Goal: Task Accomplishment & Management: Manage account settings

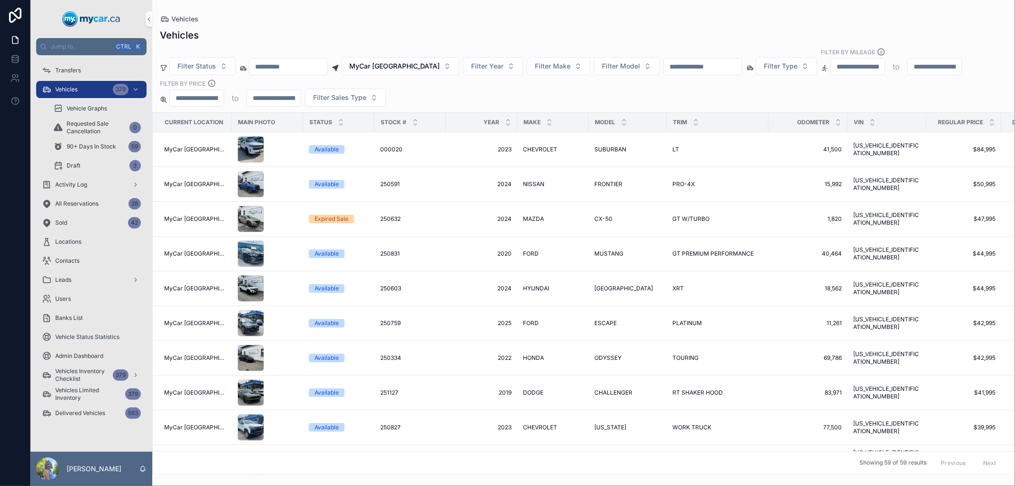
click at [324, 19] on div "Vehicles" at bounding box center [583, 19] width 847 height 8
click at [433, 68] on button "MyCar [GEOGRAPHIC_DATA]" at bounding box center [400, 66] width 118 height 18
type input "*"
click at [392, 124] on div "No Location" at bounding box center [404, 119] width 114 height 15
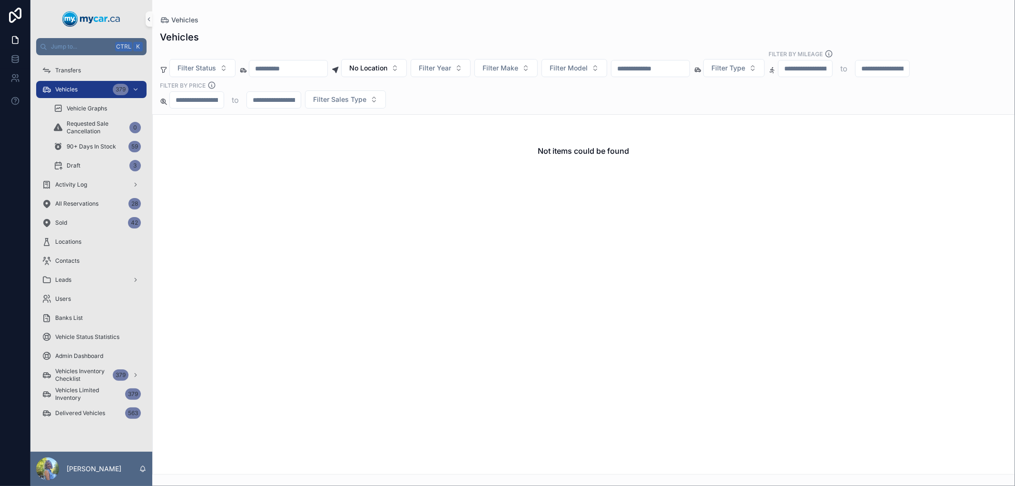
click at [689, 75] on input "scrollable content" at bounding box center [650, 68] width 78 height 13
type input "******"
click at [107, 187] on div "Activity Log" at bounding box center [91, 184] width 99 height 15
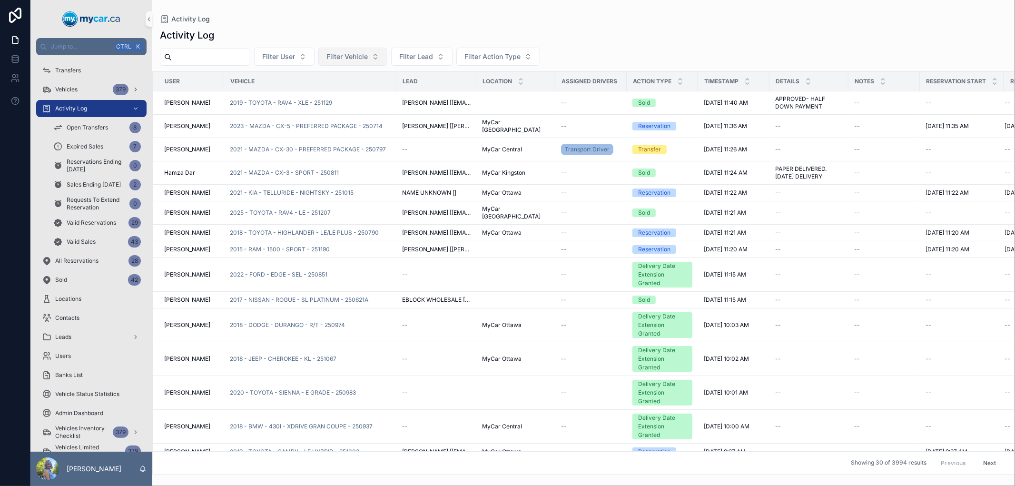
click at [368, 55] on span "Filter Vehicle" at bounding box center [346, 57] width 41 height 10
type input "******"
click at [373, 91] on span "2022 - KIA - SORENTO - SX - 250802" at bounding box center [369, 95] width 95 height 10
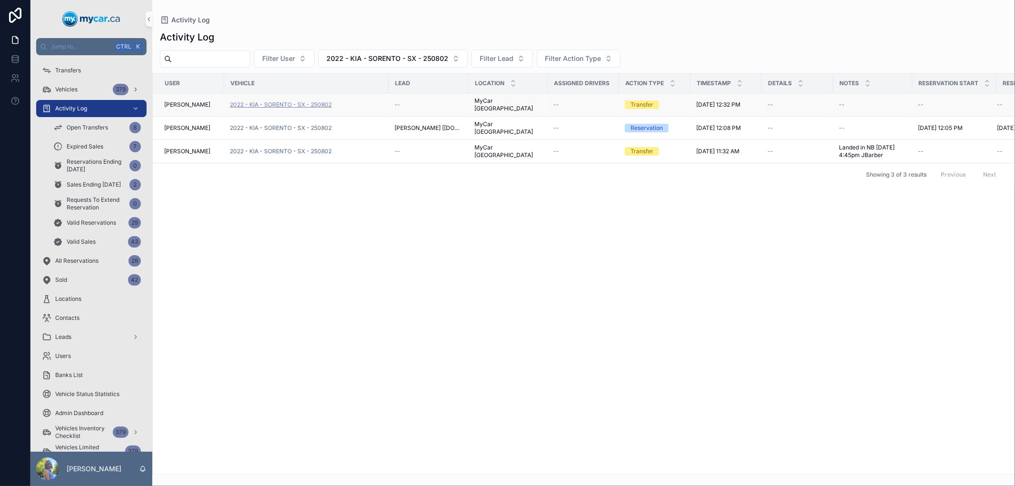
click at [309, 101] on span "2022 - KIA - SORENTO - SX - 250802" at bounding box center [281, 105] width 102 height 8
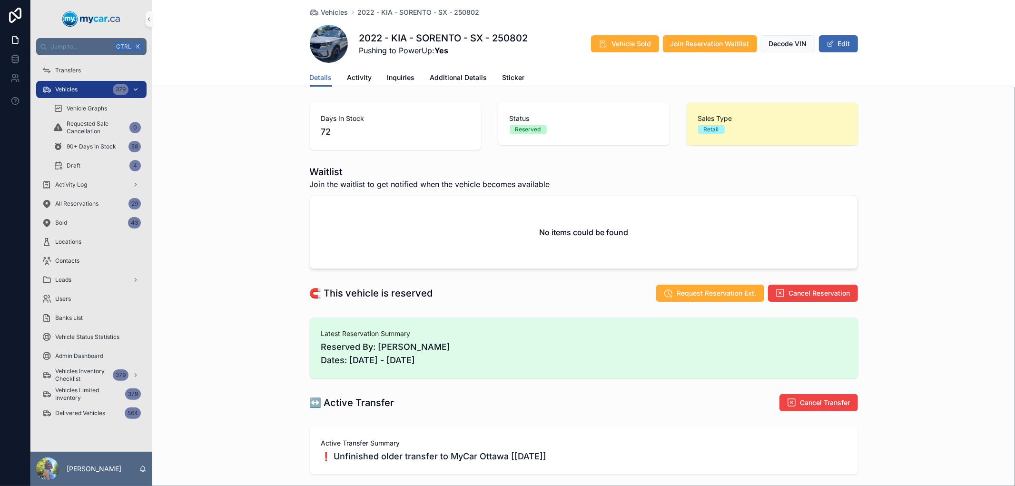
click at [77, 86] on span "Vehicles" at bounding box center [66, 90] width 22 height 8
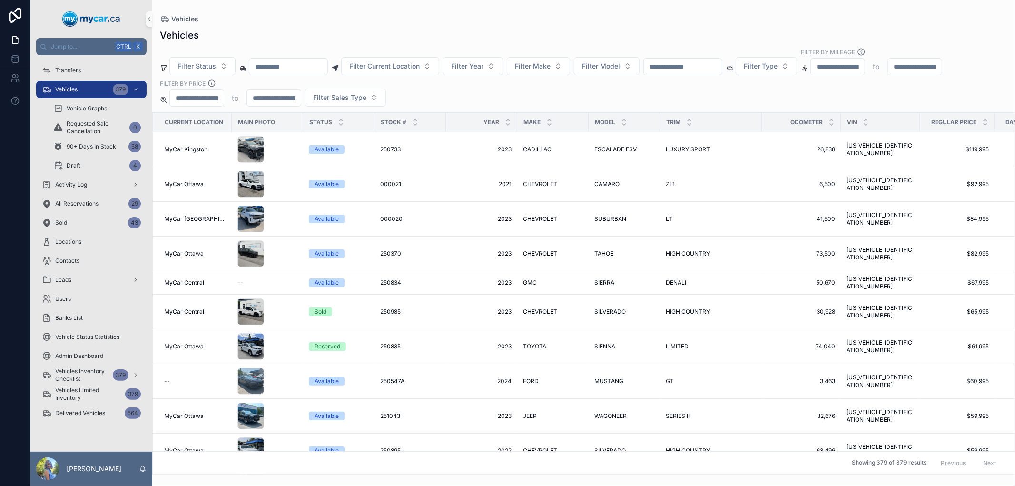
click at [403, 21] on div "Vehicles" at bounding box center [583, 19] width 847 height 8
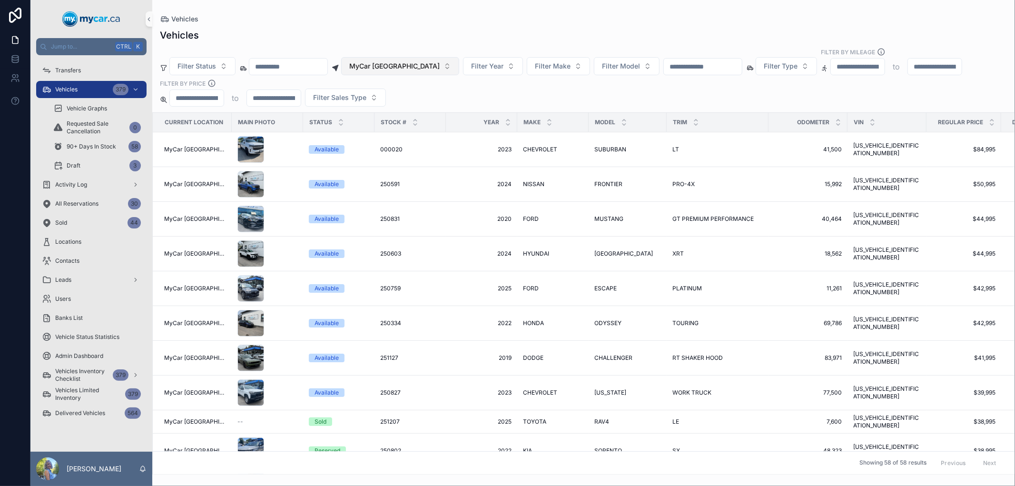
click at [431, 69] on button "MyCar [GEOGRAPHIC_DATA]" at bounding box center [400, 66] width 118 height 18
click at [404, 105] on div "None" at bounding box center [404, 104] width 114 height 15
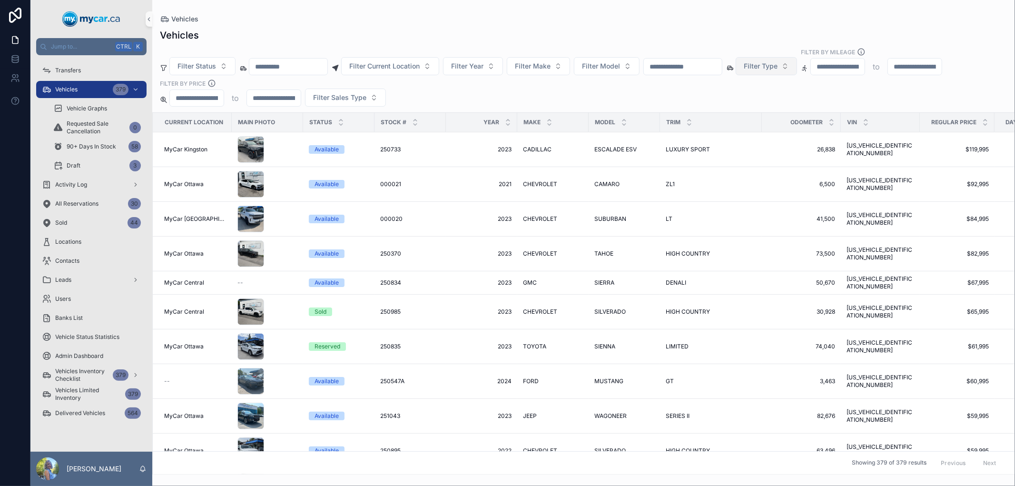
click at [777, 68] on span "Filter Type" at bounding box center [760, 66] width 34 height 10
click at [787, 16] on div "Vehicles" at bounding box center [583, 19] width 847 height 8
click at [797, 69] on button "Filter Type" at bounding box center [765, 66] width 61 height 18
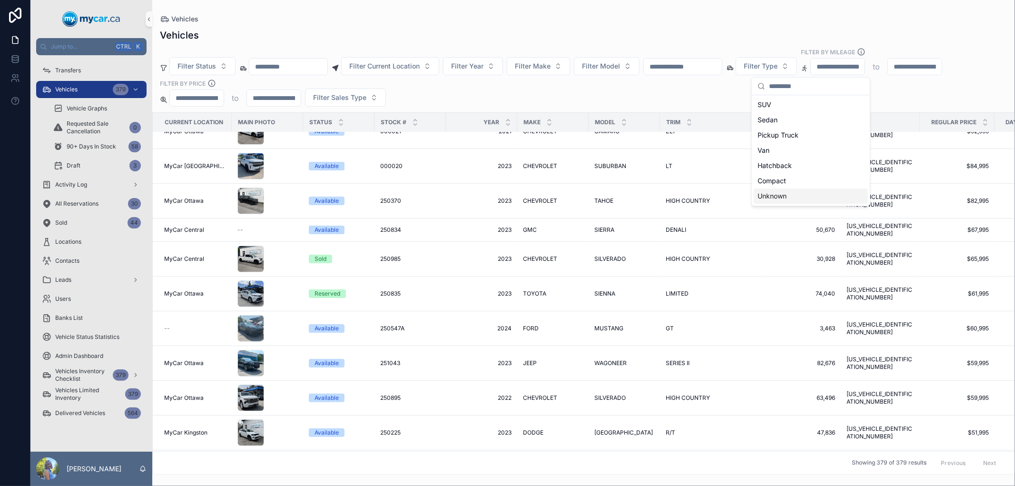
click at [810, 200] on div "Unknown" at bounding box center [810, 195] width 114 height 15
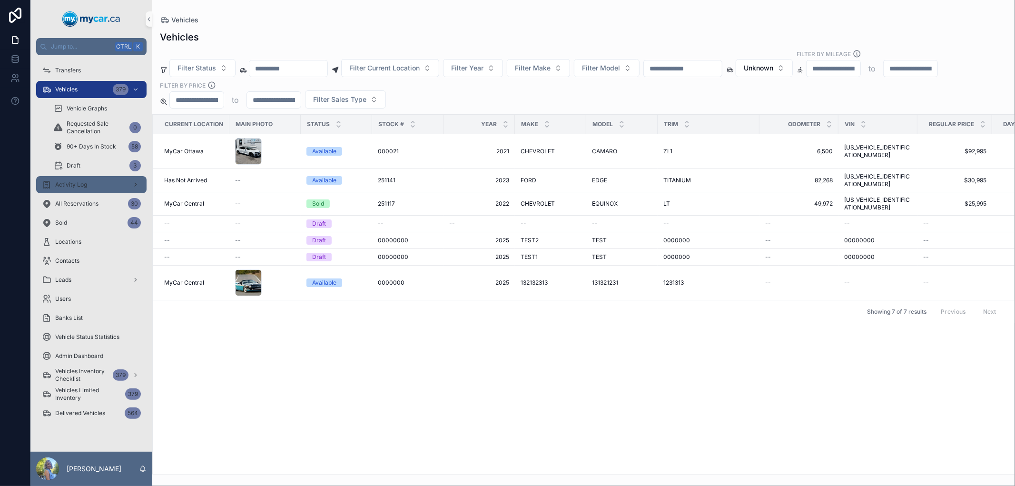
click at [54, 183] on div "Activity Log" at bounding box center [91, 184] width 99 height 15
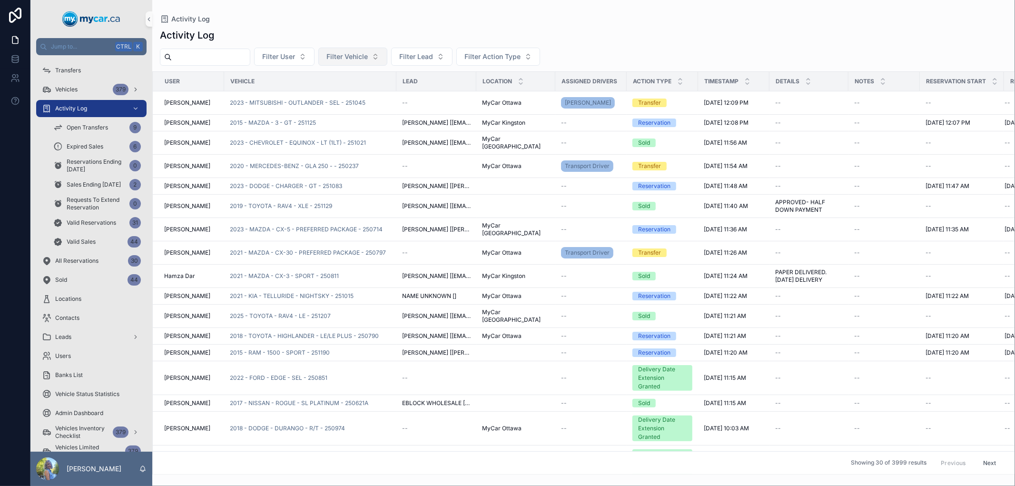
click at [366, 53] on span "Filter Vehicle" at bounding box center [346, 57] width 41 height 10
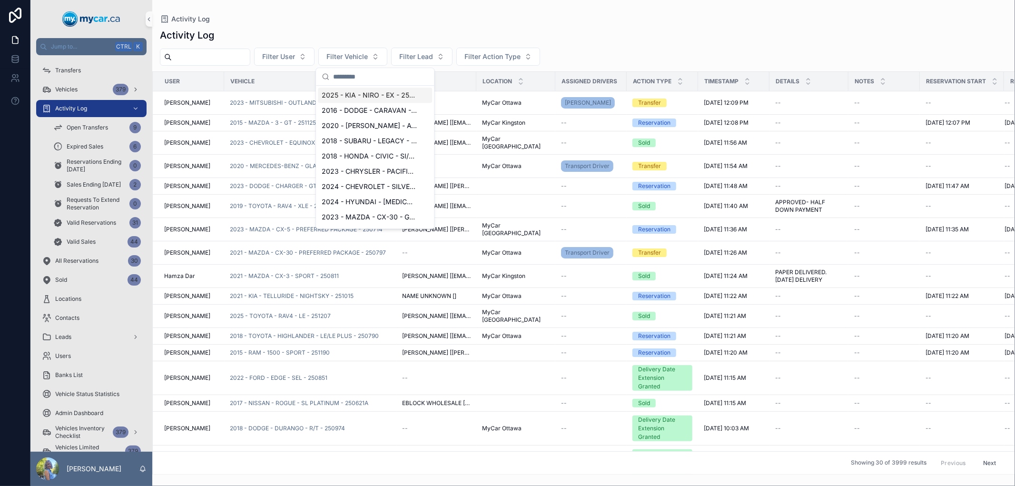
click at [670, 40] on div "Activity Log" at bounding box center [583, 35] width 847 height 13
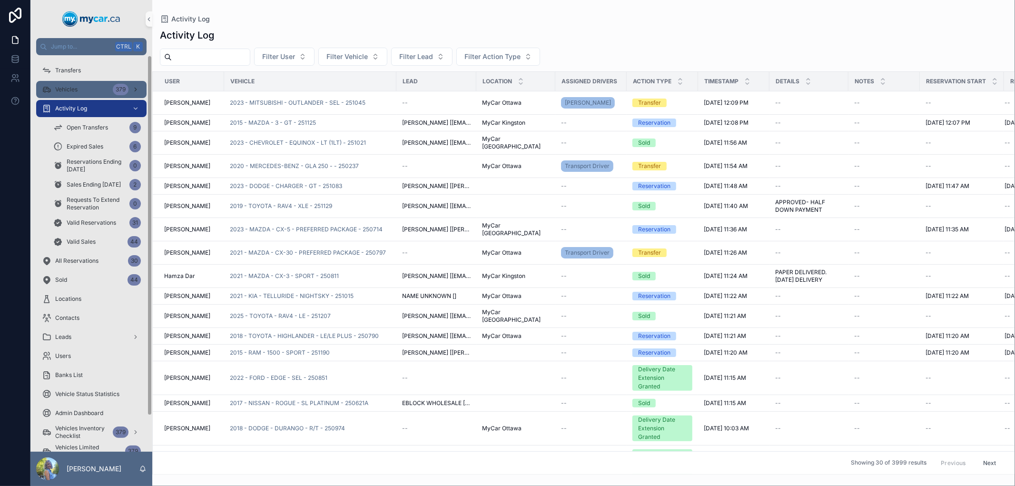
click at [91, 89] on div "Vehicles 379" at bounding box center [91, 89] width 99 height 15
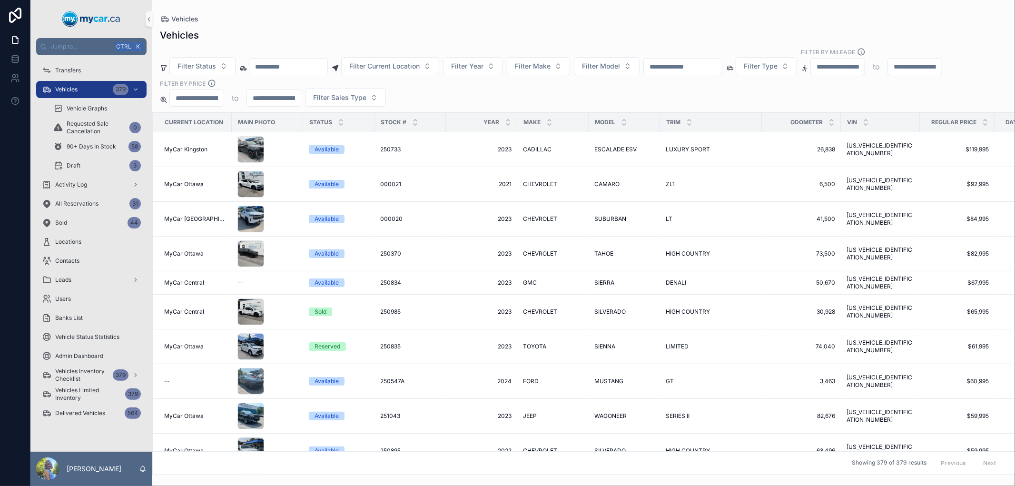
click at [701, 65] on input "scrollable content" at bounding box center [683, 66] width 78 height 13
click at [413, 37] on div "Vehicles" at bounding box center [583, 35] width 847 height 13
click at [439, 68] on button "Filter Current Location" at bounding box center [390, 66] width 98 height 18
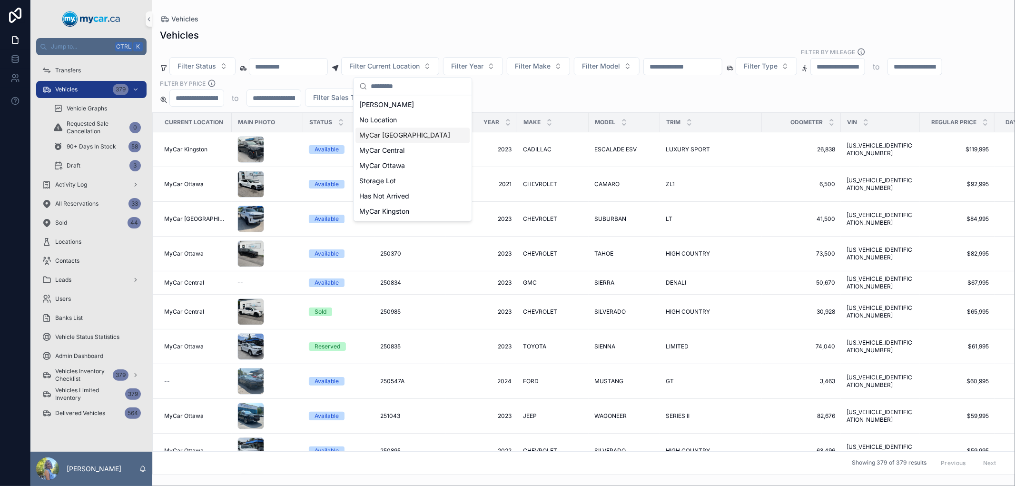
click at [426, 131] on div "MyCar [GEOGRAPHIC_DATA]" at bounding box center [412, 134] width 114 height 15
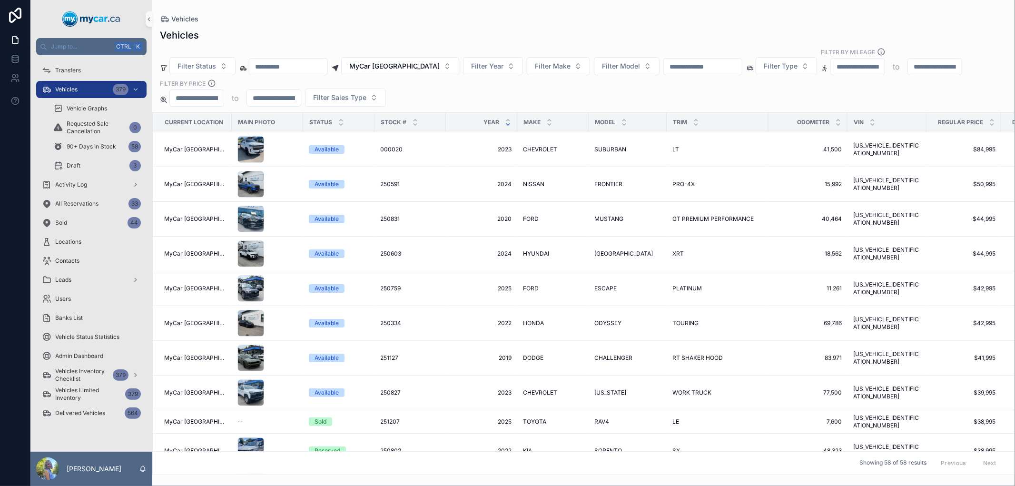
click at [505, 123] on div "scrollable content" at bounding box center [508, 122] width 6 height 10
click at [505, 124] on icon "scrollable content" at bounding box center [508, 124] width 6 height 6
click at [74, 182] on span "Activity Log" at bounding box center [71, 185] width 32 height 8
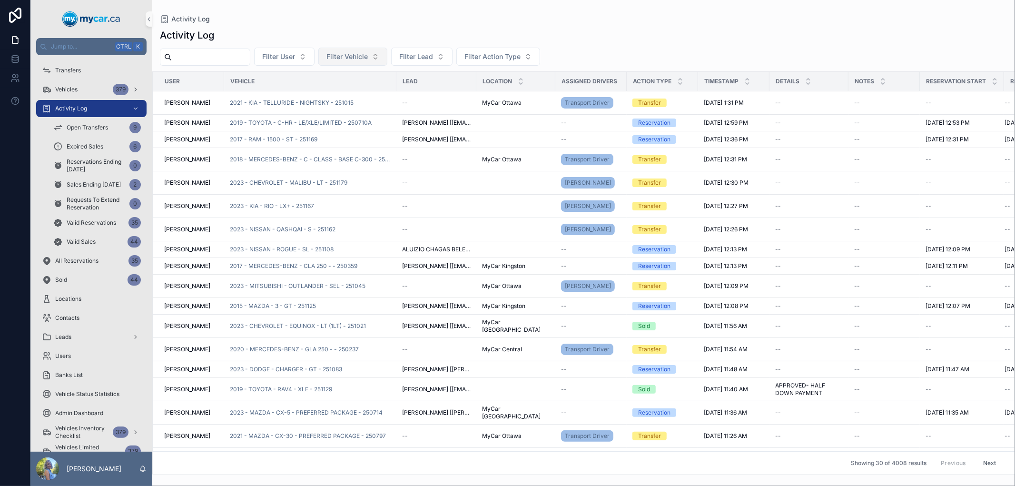
click at [360, 55] on span "Filter Vehicle" at bounding box center [346, 57] width 41 height 10
type input "******"
click at [376, 107] on span "2023 - FORD - F-150 - XLT - 250543" at bounding box center [369, 111] width 95 height 10
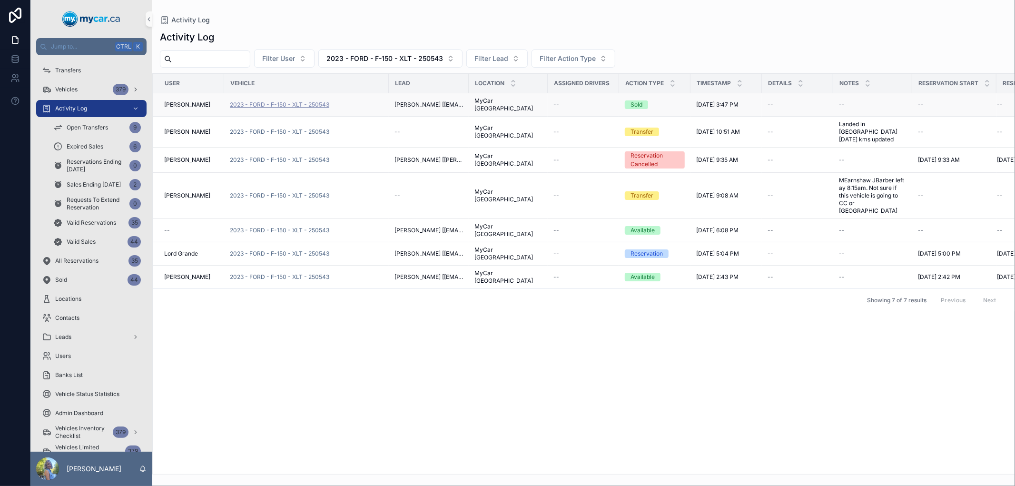
click at [279, 101] on span "2023 - FORD - F-150 - XLT - 250543" at bounding box center [279, 105] width 99 height 8
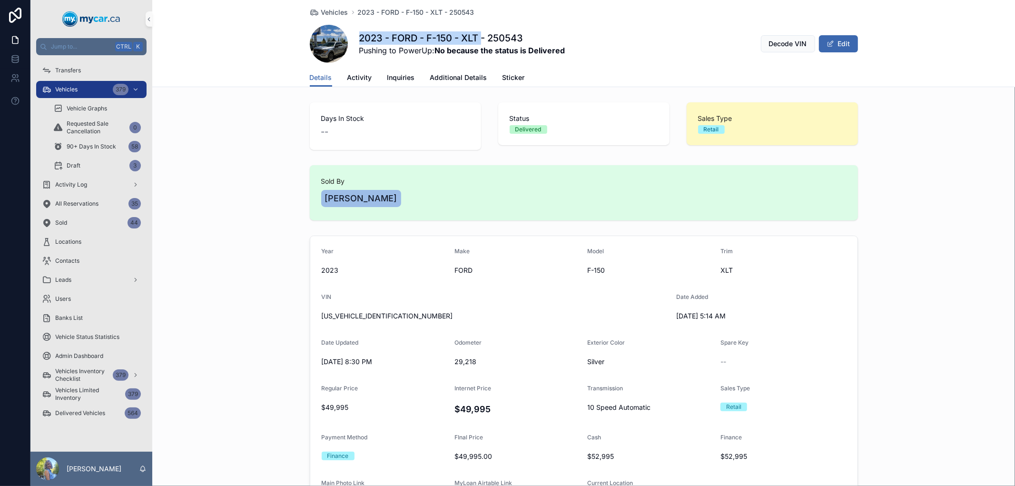
drag, startPoint x: 478, startPoint y: 35, endPoint x: 355, endPoint y: 43, distance: 123.0
click at [359, 43] on h1 "2023 - FORD - F-150 - XLT - 250543" at bounding box center [462, 37] width 206 height 13
copy h1 "2023 - FORD - F-150 - XLT"
click at [641, 21] on div "Vehicles 2023 - FORD - F-150 - XLT - 250543 2023 - FORD - F-150 - XLT - 250543 …" at bounding box center [584, 34] width 548 height 68
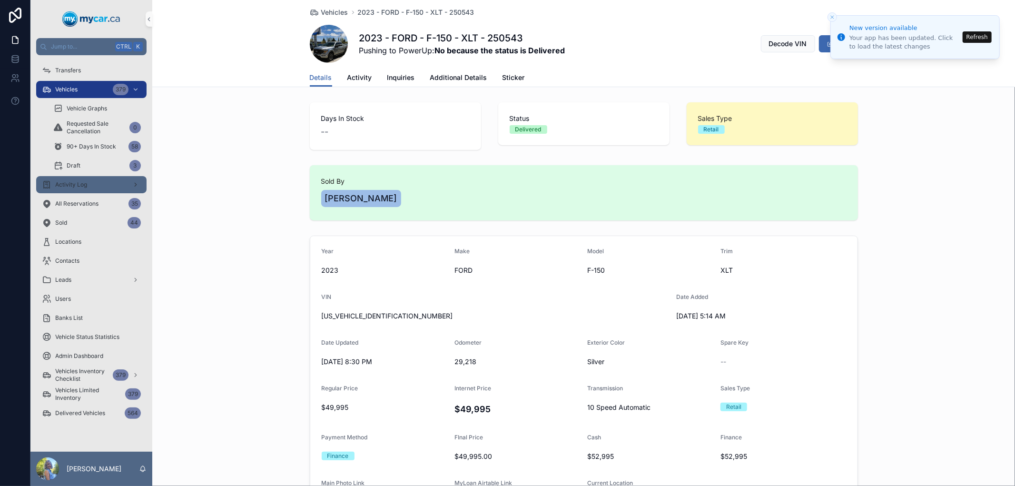
click at [82, 187] on span "Activity Log" at bounding box center [71, 185] width 32 height 8
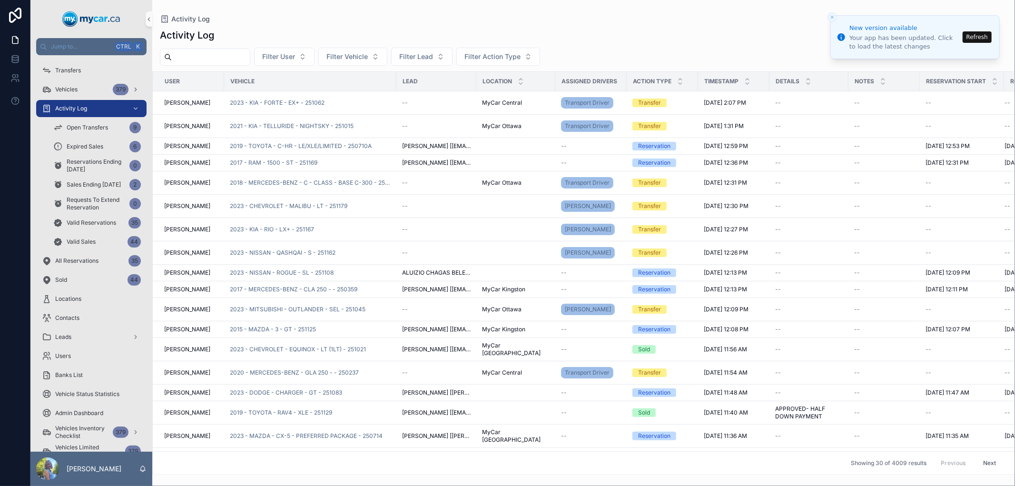
click at [985, 39] on button "Refresh" at bounding box center [976, 36] width 29 height 11
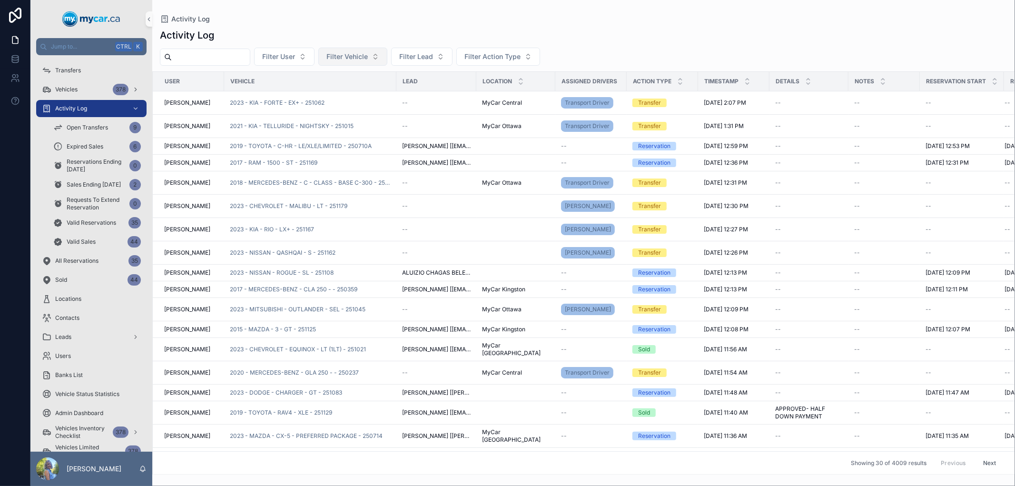
click at [351, 59] on span "Filter Vehicle" at bounding box center [346, 57] width 41 height 10
type input "******"
click at [376, 98] on span "2021 - FORD - EDGE - SEL - 250924" at bounding box center [369, 95] width 95 height 10
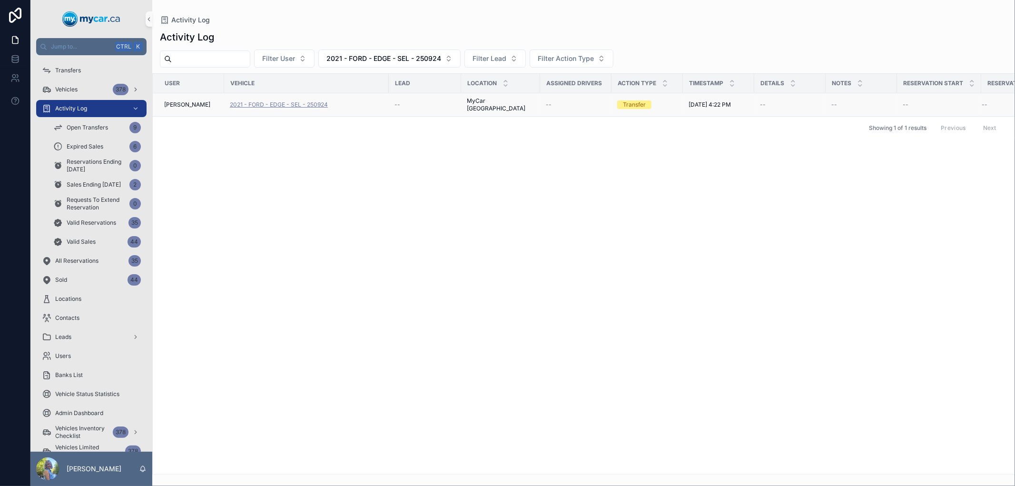
click at [298, 101] on span "2021 - FORD - EDGE - SEL - 250924" at bounding box center [279, 105] width 98 height 8
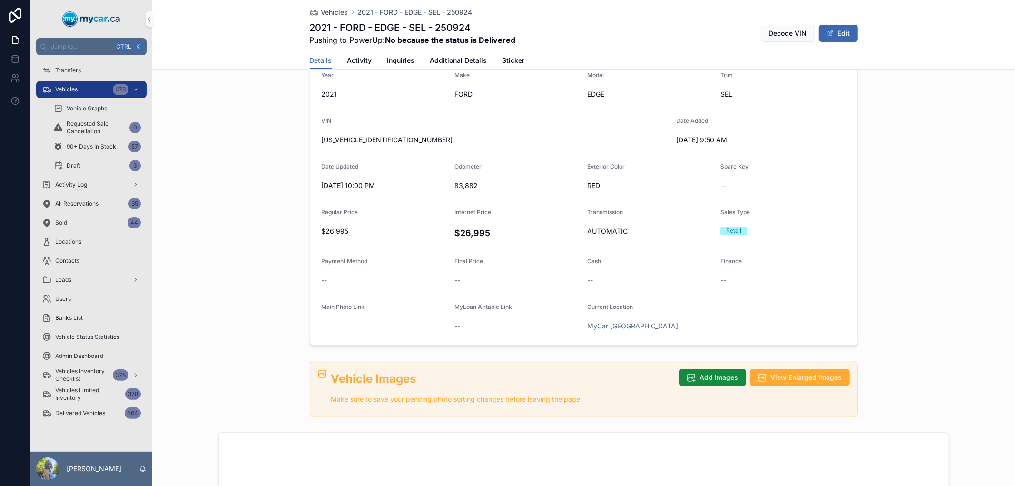
scroll to position [158, 0]
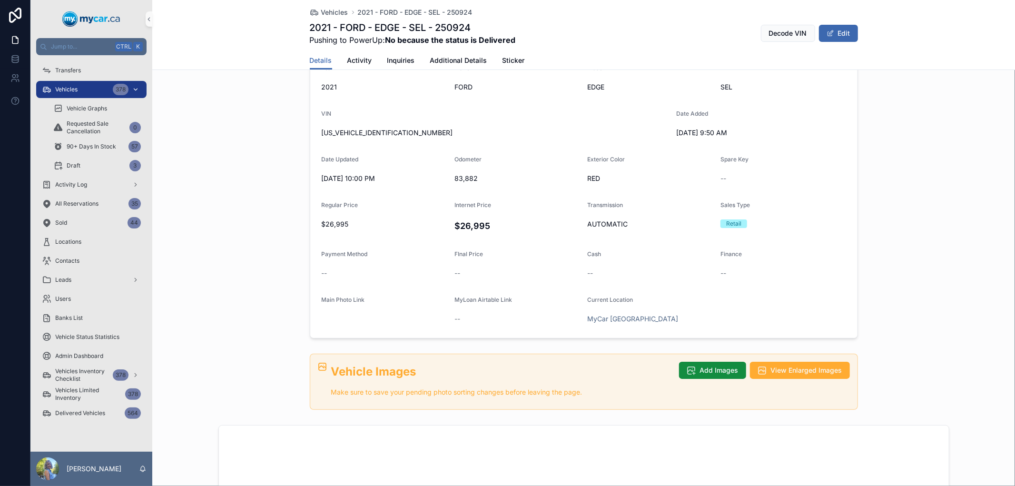
click at [60, 90] on span "Vehicles" at bounding box center [66, 90] width 22 height 8
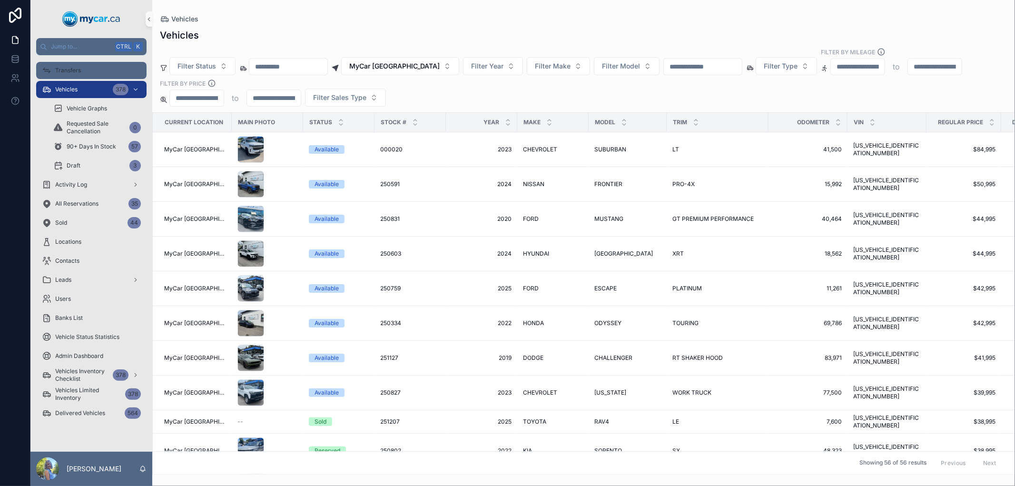
click at [71, 65] on div "Transfers" at bounding box center [91, 70] width 99 height 15
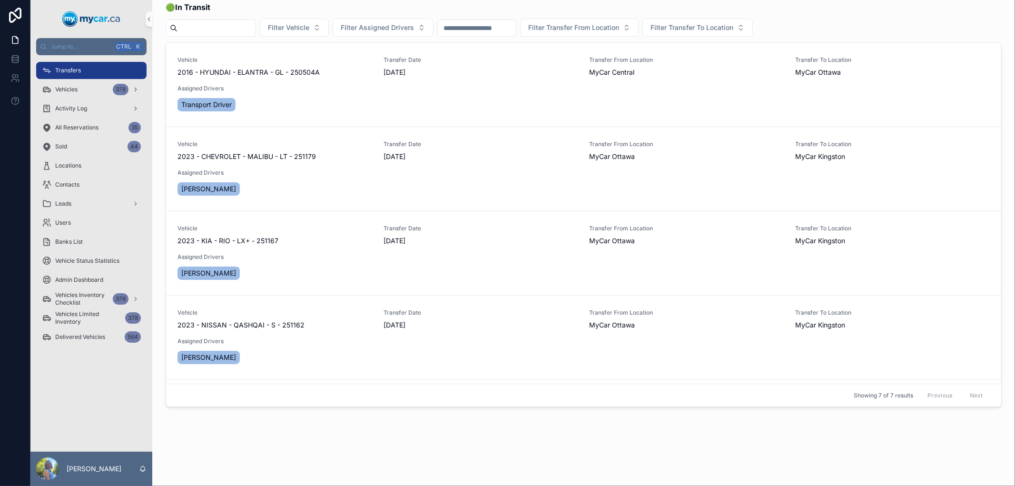
click at [71, 68] on span "Transfers" at bounding box center [68, 71] width 26 height 8
click at [73, 106] on span "Activity Log" at bounding box center [71, 109] width 32 height 8
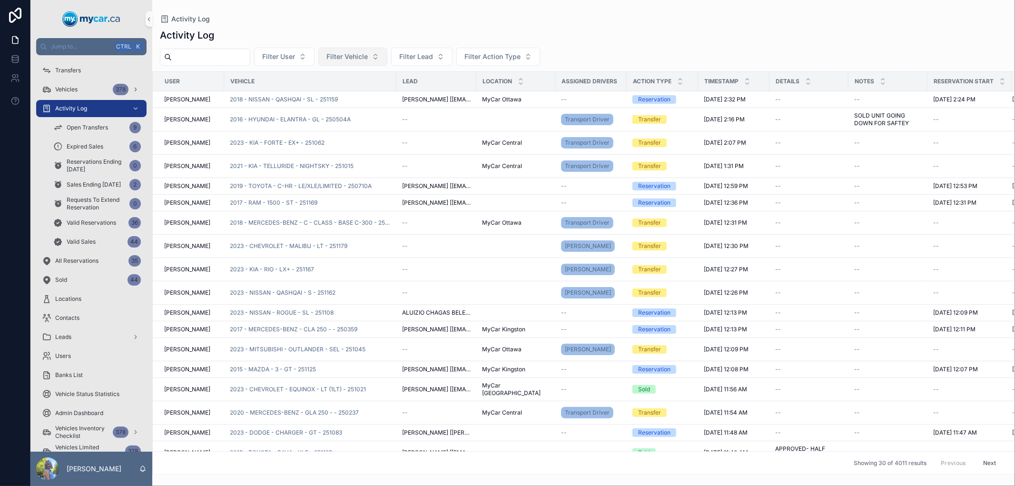
click at [360, 56] on span "Filter Vehicle" at bounding box center [346, 57] width 41 height 10
type input "******"
click at [360, 96] on span "2022 - NISSAN - KICKS - SV - 251153" at bounding box center [369, 95] width 95 height 10
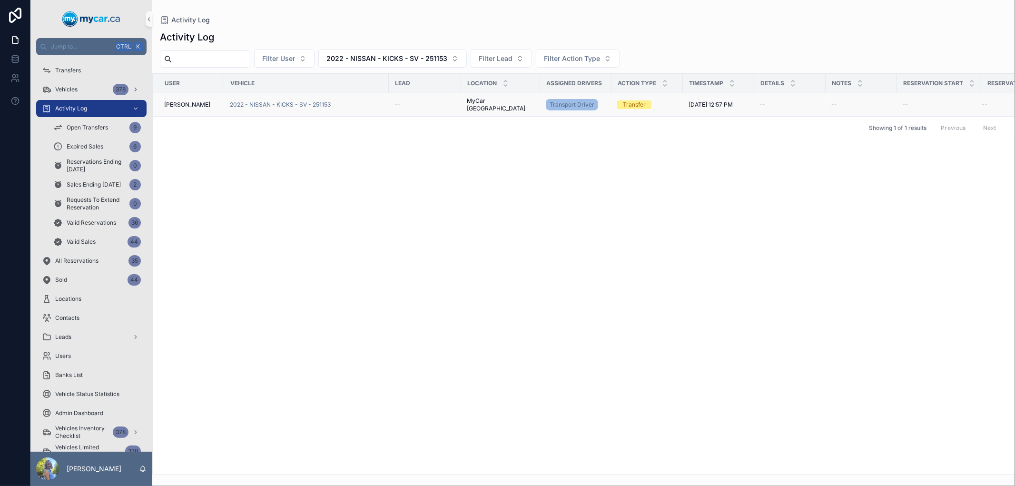
click at [626, 106] on div "Transfer" at bounding box center [634, 104] width 23 height 9
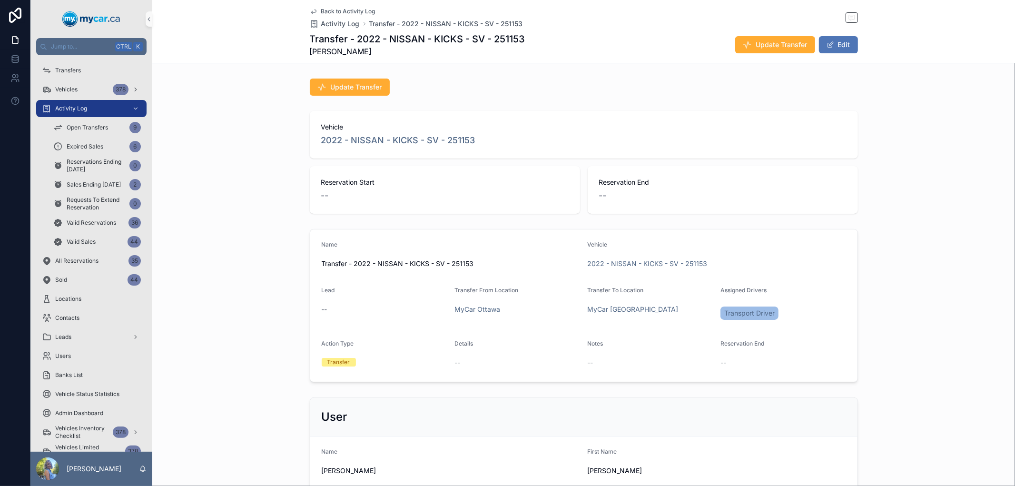
click at [844, 42] on button "Edit" at bounding box center [838, 44] width 39 height 17
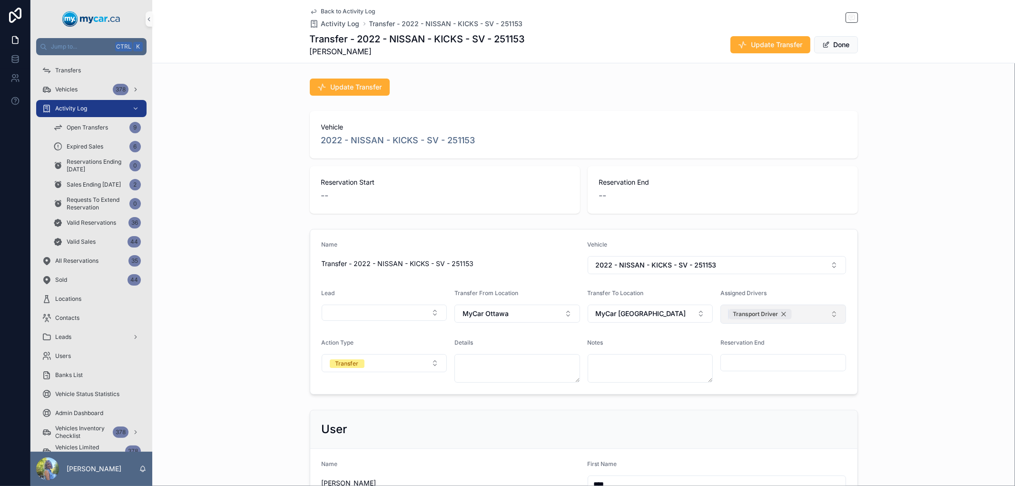
click at [785, 314] on div "Transport Driver" at bounding box center [759, 314] width 63 height 10
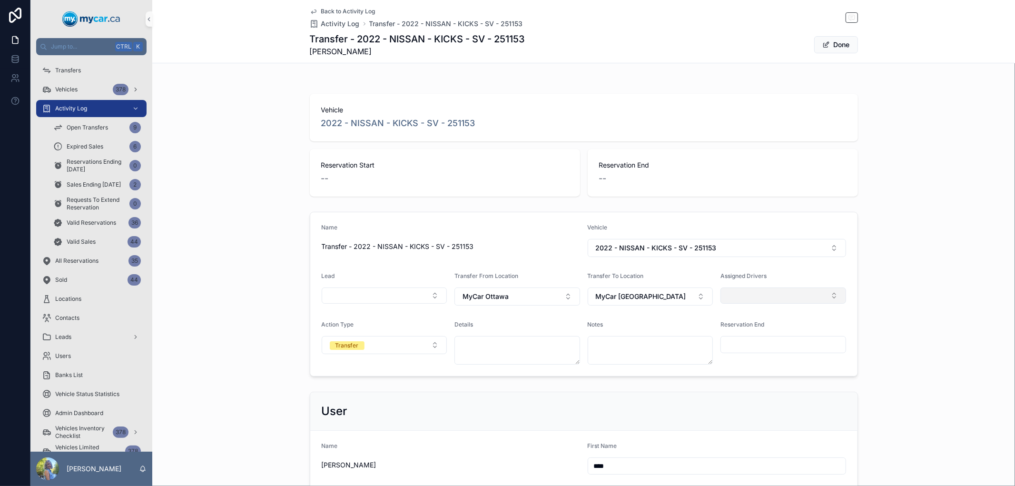
click at [760, 302] on button "Select Button" at bounding box center [783, 295] width 126 height 16
type input "******"
click at [761, 330] on span "[PERSON_NAME]" at bounding box center [750, 333] width 55 height 10
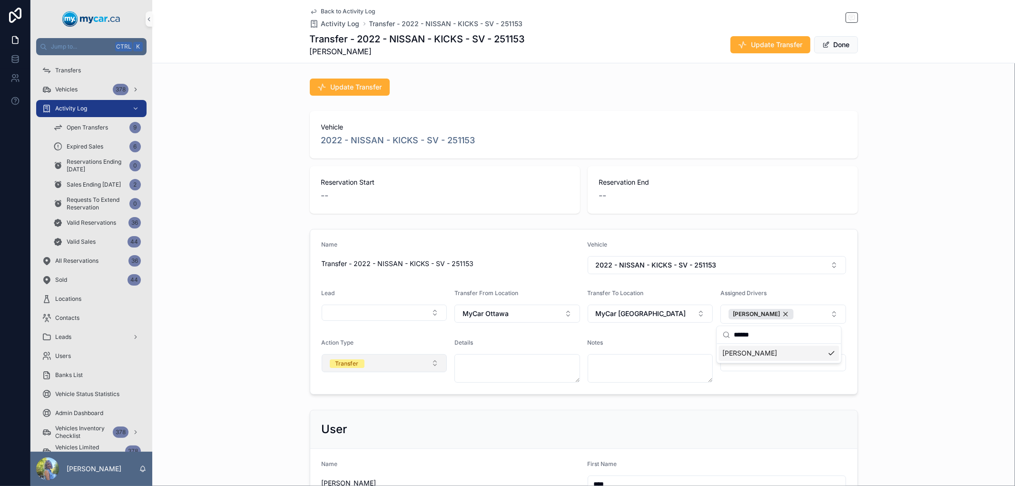
click at [431, 362] on button "Transfer" at bounding box center [385, 363] width 126 height 18
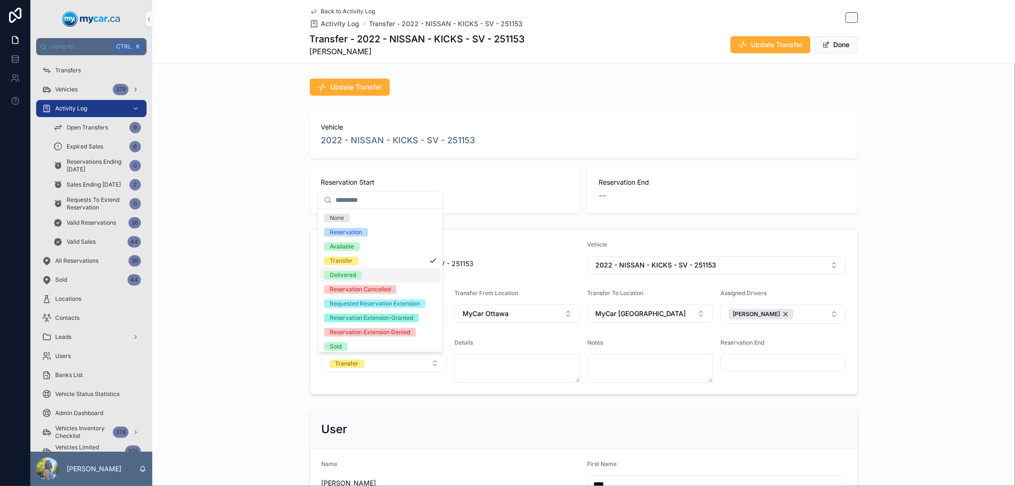
click at [369, 270] on div "Delivered" at bounding box center [380, 275] width 120 height 14
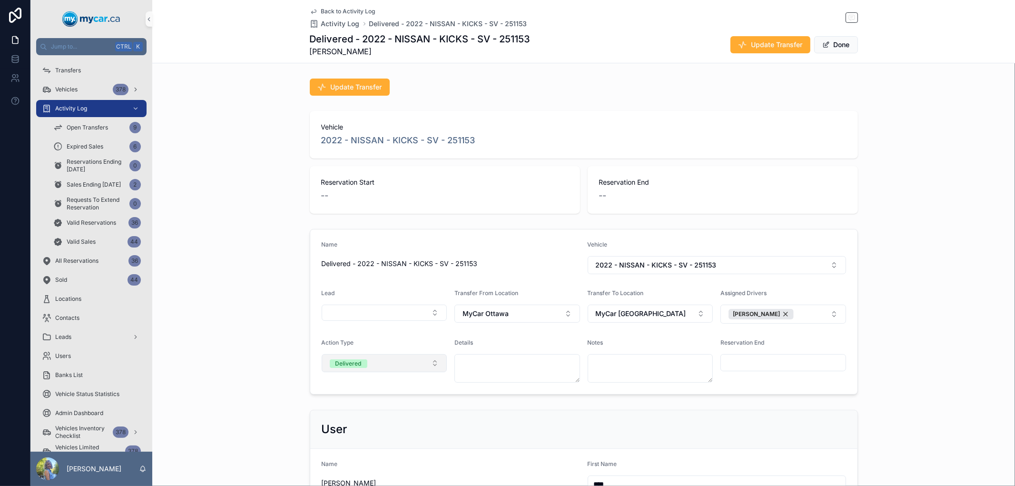
click at [429, 364] on button "Delivered" at bounding box center [385, 363] width 126 height 18
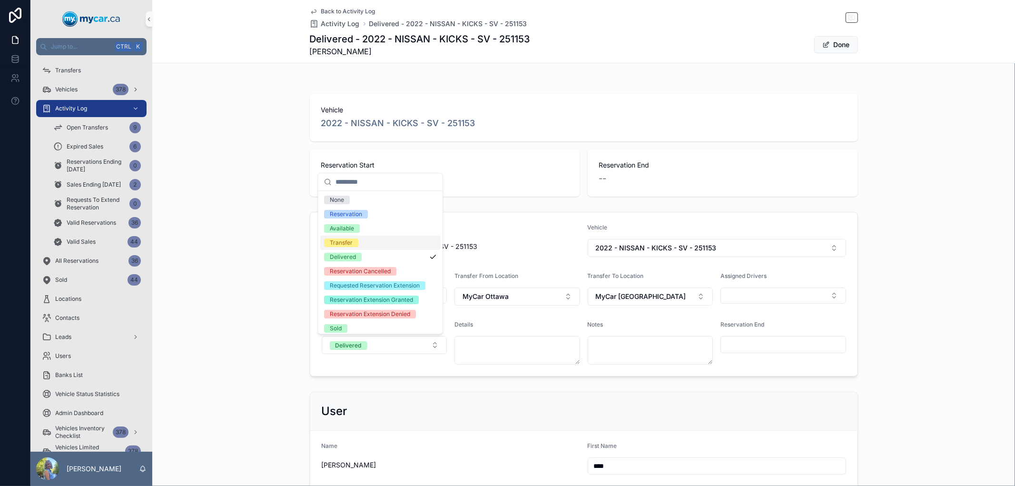
click at [389, 244] on div "Transfer" at bounding box center [380, 242] width 120 height 14
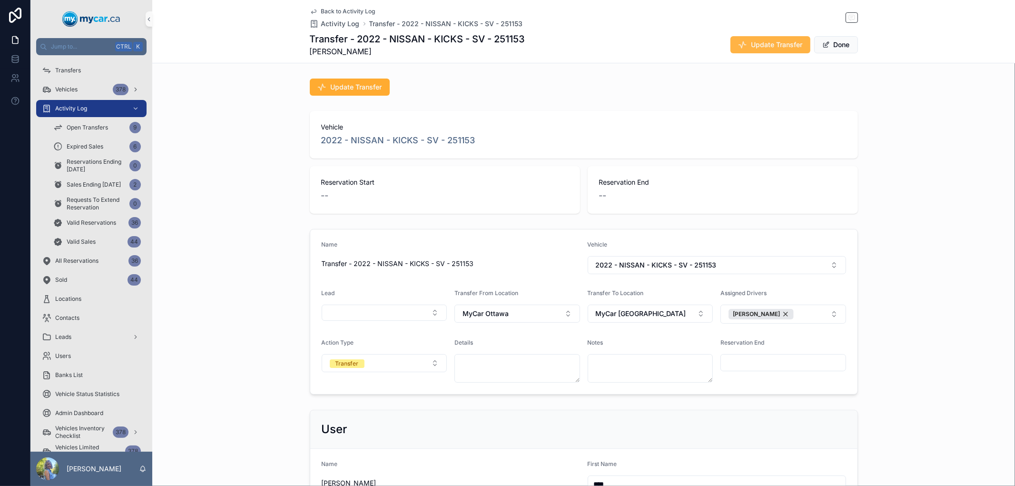
click at [760, 42] on span "Update Transfer" at bounding box center [776, 45] width 51 height 10
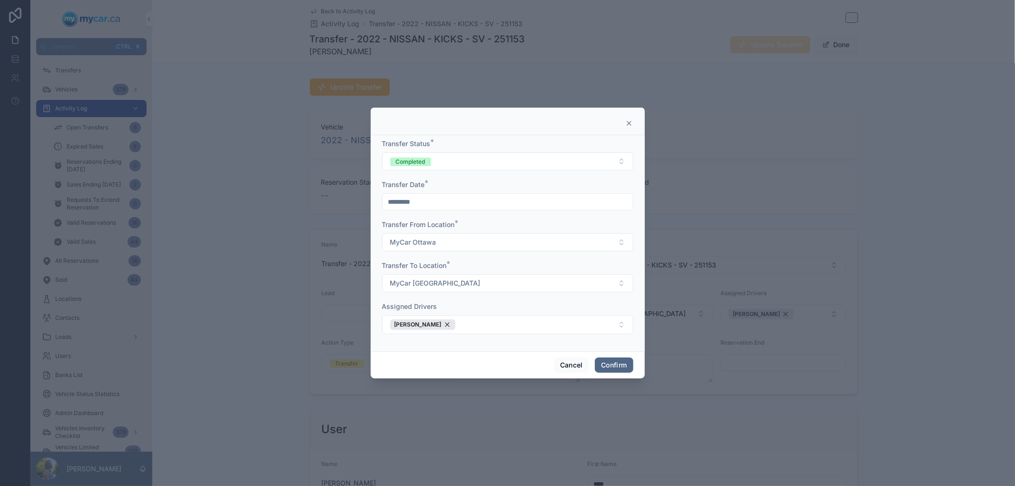
click at [619, 364] on button "Confirm" at bounding box center [614, 364] width 38 height 15
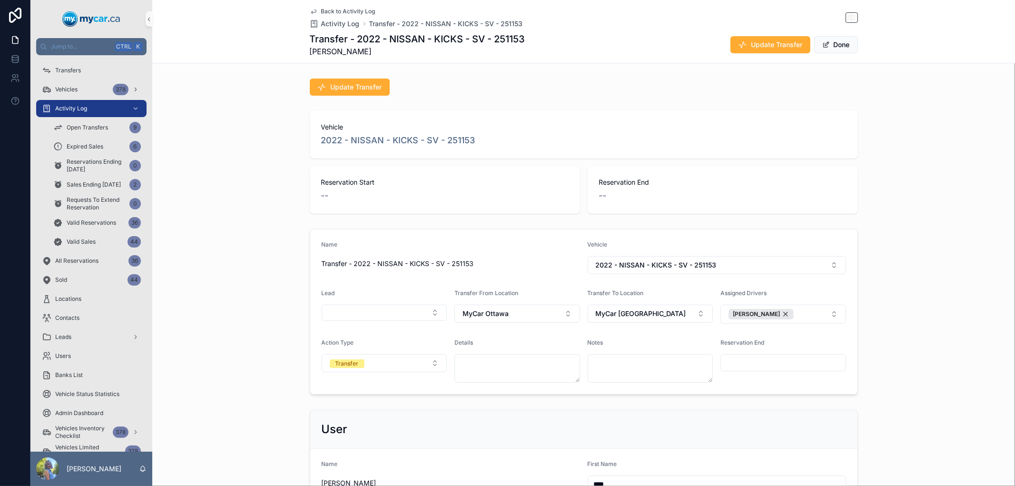
click at [923, 329] on div "Name Transfer - 2022 - NISSAN - KICKS - SV - 251153 Vehicle 2022 - NISSAN - KIC…" at bounding box center [583, 311] width 862 height 173
drag, startPoint x: 477, startPoint y: 141, endPoint x: 318, endPoint y: 141, distance: 159.3
click at [321, 141] on div "2022 - NISSAN - KICKS - SV - 251153" at bounding box center [583, 140] width 525 height 13
copy span "2022 - NISSAN - KICKS - SV - 251153"
click at [836, 48] on button "Done" at bounding box center [836, 44] width 44 height 17
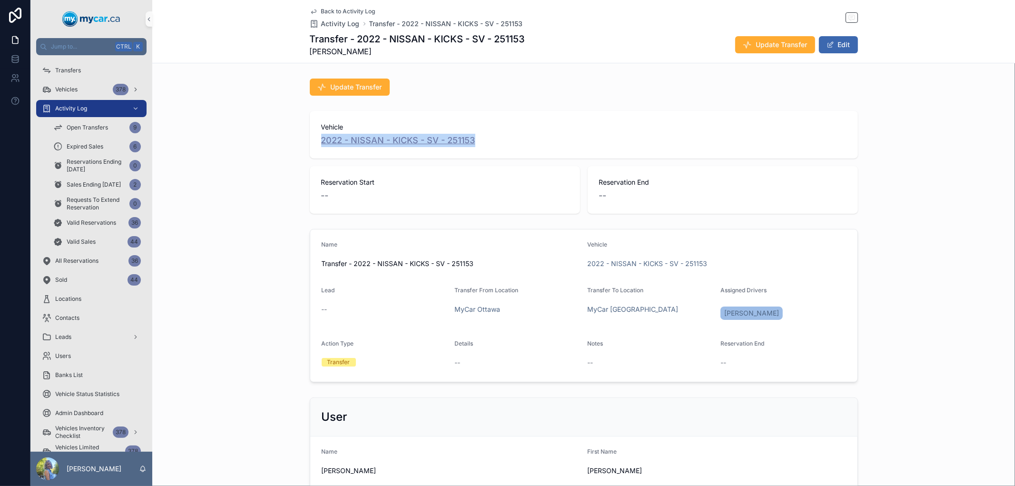
click at [448, 143] on span "2022 - NISSAN - KICKS - SV - 251153" at bounding box center [398, 140] width 154 height 13
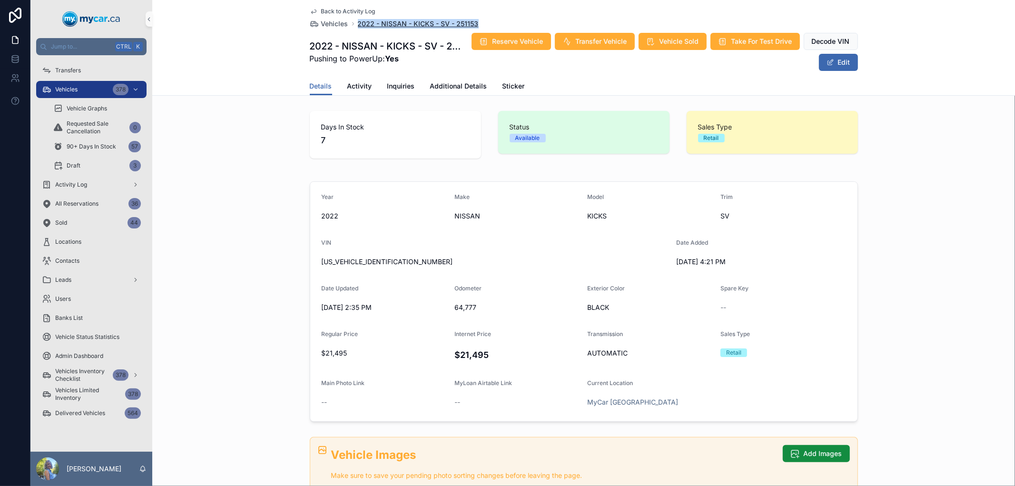
drag, startPoint x: 476, startPoint y: 24, endPoint x: 354, endPoint y: 22, distance: 121.3
click at [354, 22] on div "Back to Activity Log Vehicles 2022 - NISSAN - KICKS - SV - 251153" at bounding box center [584, 18] width 548 height 21
copy span "2022 - NISSAN - KICKS - SV - 251153"
drag, startPoint x: 392, startPoint y: 262, endPoint x: 316, endPoint y: 259, distance: 76.2
click at [316, 259] on form "Year [DATE] Make NISSAN Model KICKS Trim SV VIN [US_VEHICLE_IDENTIFICATION_NUMB…" at bounding box center [583, 301] width 547 height 239
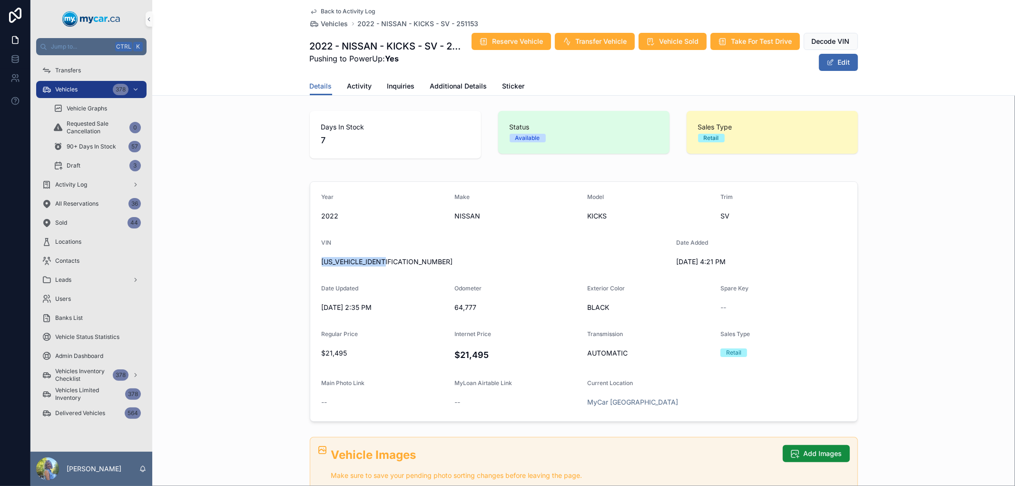
copy span "[US_VEHICLE_IDENTIFICATION_NUMBER]"
drag, startPoint x: 414, startPoint y: 44, endPoint x: 303, endPoint y: 44, distance: 111.3
click at [303, 44] on div "Back to Activity Log Vehicles 2022 - NISSAN - KICKS - SV - 251153 2022 - NISSAN…" at bounding box center [583, 48] width 862 height 96
drag, startPoint x: 483, startPoint y: 22, endPoint x: 349, endPoint y: 28, distance: 133.8
click at [349, 28] on div "Back to Activity Log Vehicles 2022 - NISSAN - KICKS - SV - 251153" at bounding box center [584, 18] width 548 height 21
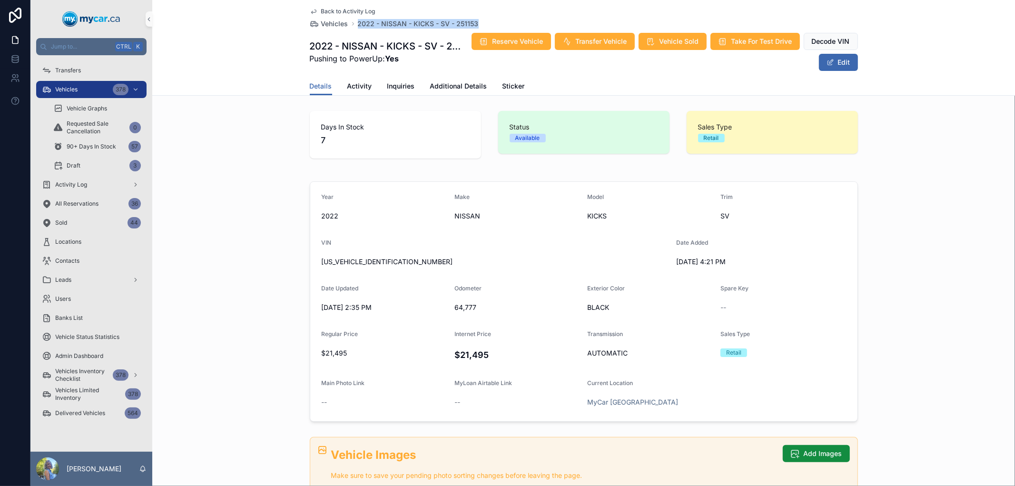
copy span "2022 - NISSAN - KICKS - SV - 251153"
click at [60, 89] on span "Vehicles" at bounding box center [66, 90] width 22 height 8
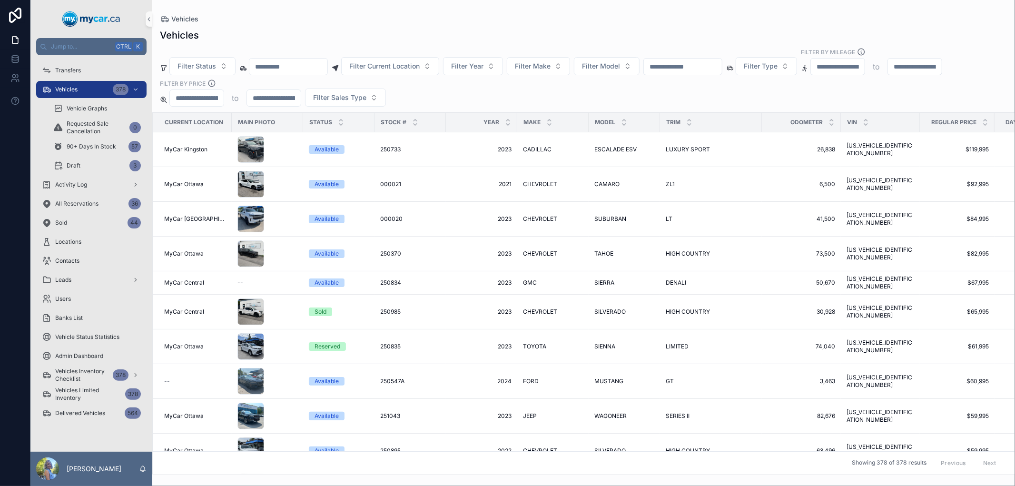
click at [722, 66] on input "scrollable content" at bounding box center [683, 66] width 78 height 13
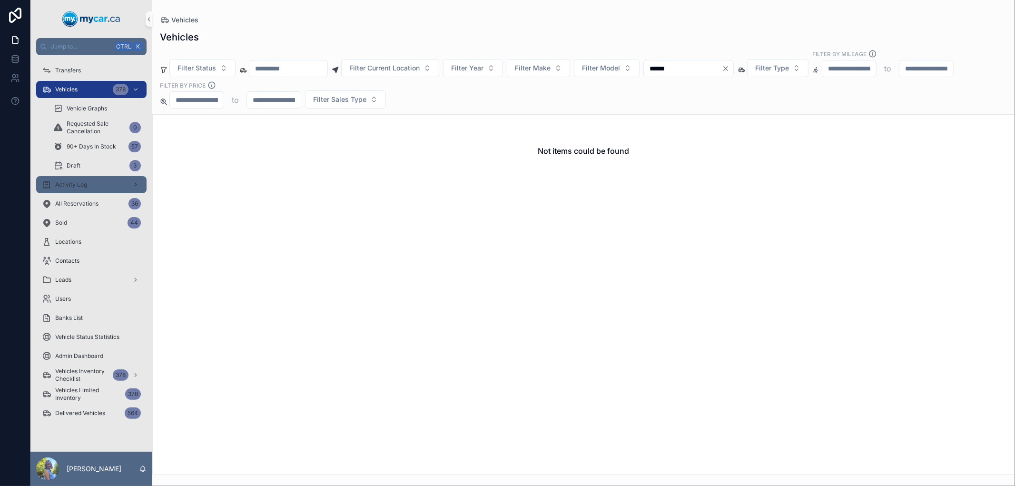
type input "******"
click at [88, 182] on div "Activity Log" at bounding box center [91, 184] width 99 height 15
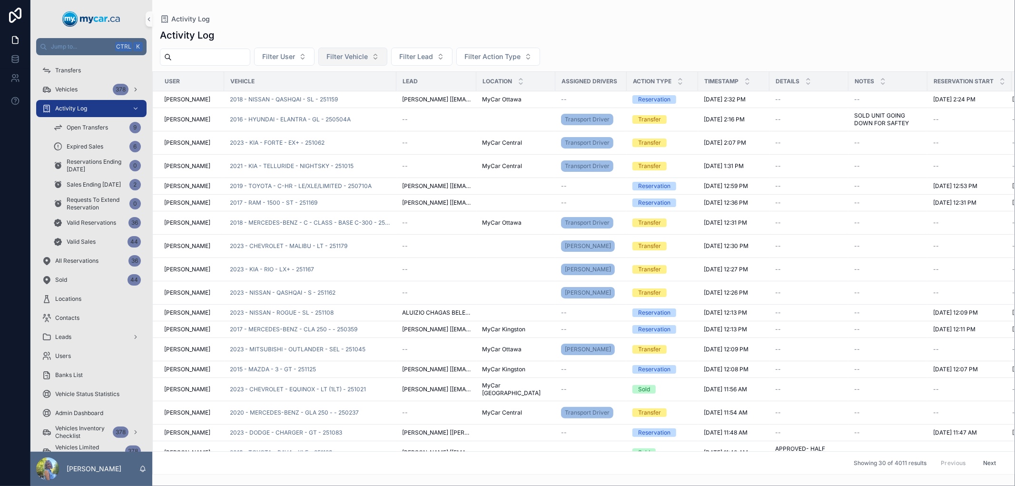
click at [359, 58] on span "Filter Vehicle" at bounding box center [346, 57] width 41 height 10
drag, startPoint x: 362, startPoint y: 75, endPoint x: 324, endPoint y: 77, distance: 37.6
click at [324, 77] on div "******" at bounding box center [375, 77] width 118 height 18
type input "******"
click at [649, 45] on div "Activity Log Filter User Filter Vehicle Filter Lead Filter Action Type User Veh…" at bounding box center [583, 248] width 862 height 451
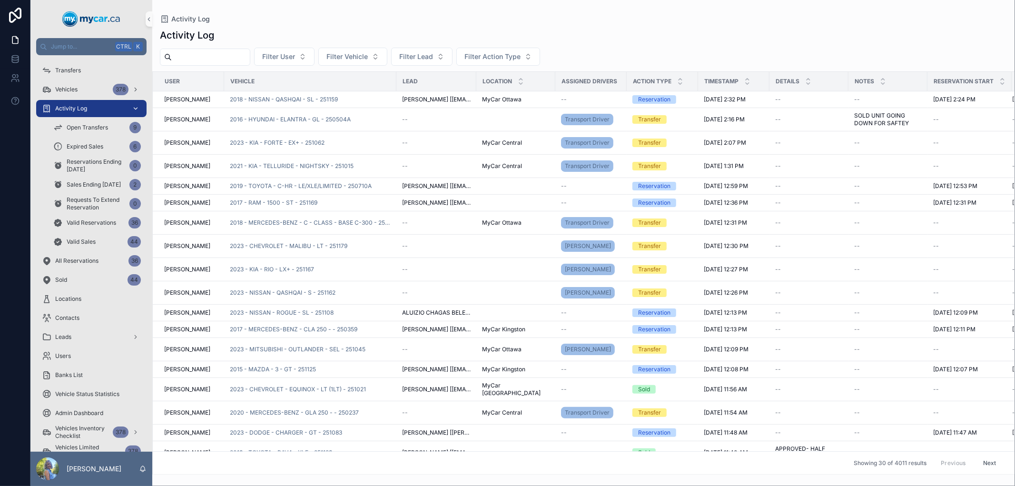
click at [98, 110] on div "Activity Log" at bounding box center [91, 108] width 99 height 15
